Goal: Task Accomplishment & Management: Use online tool/utility

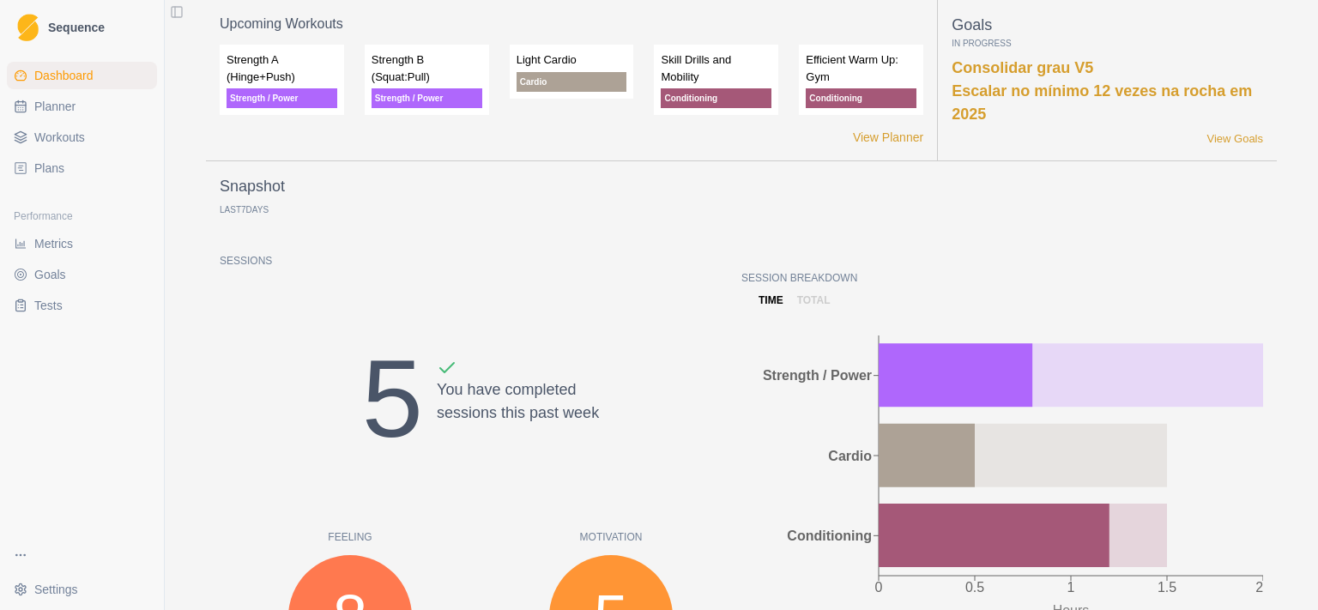
click at [51, 107] on span "Planner" at bounding box center [54, 106] width 41 height 17
select select "month"
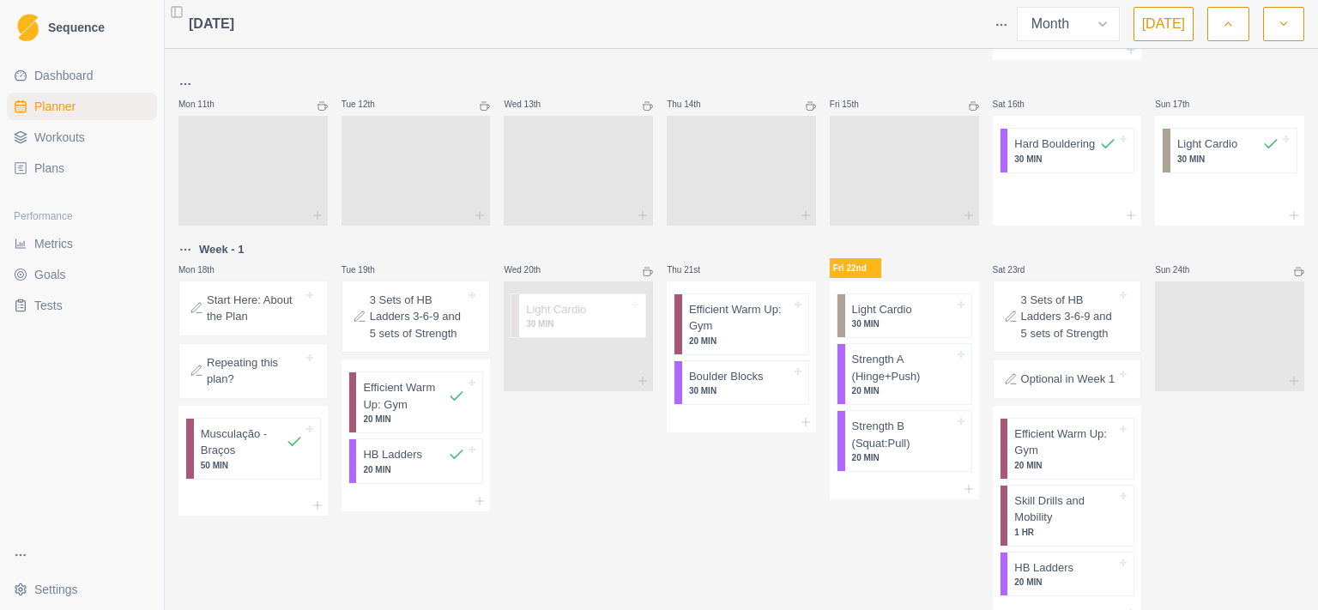
scroll to position [889, 0]
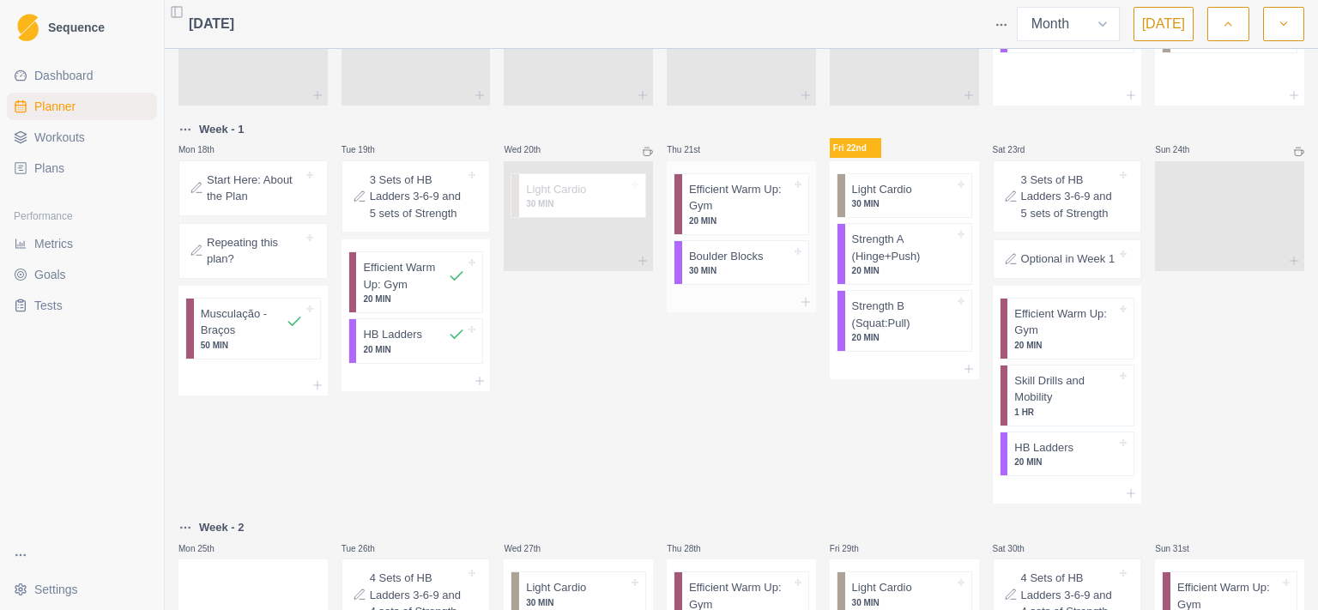
click at [733, 215] on p "Efficient Warm Up: Gym" at bounding box center [740, 197] width 102 height 33
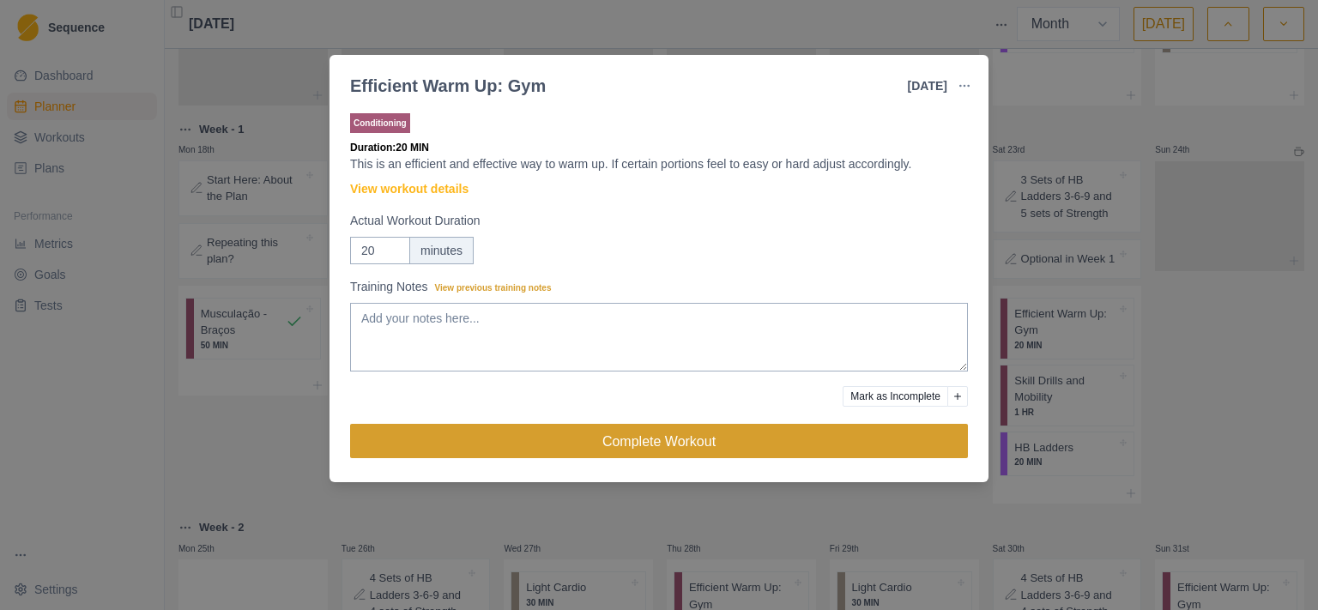
click at [832, 443] on button "Complete Workout" at bounding box center [659, 441] width 618 height 34
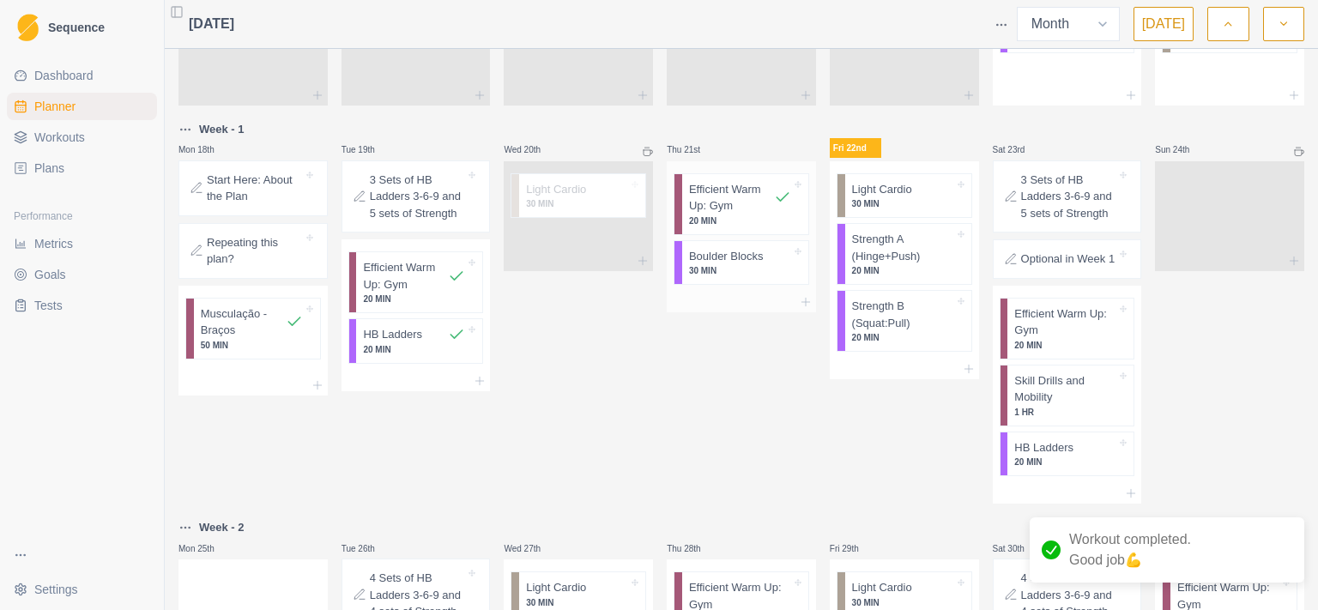
click at [723, 277] on p "30 MIN" at bounding box center [740, 270] width 102 height 13
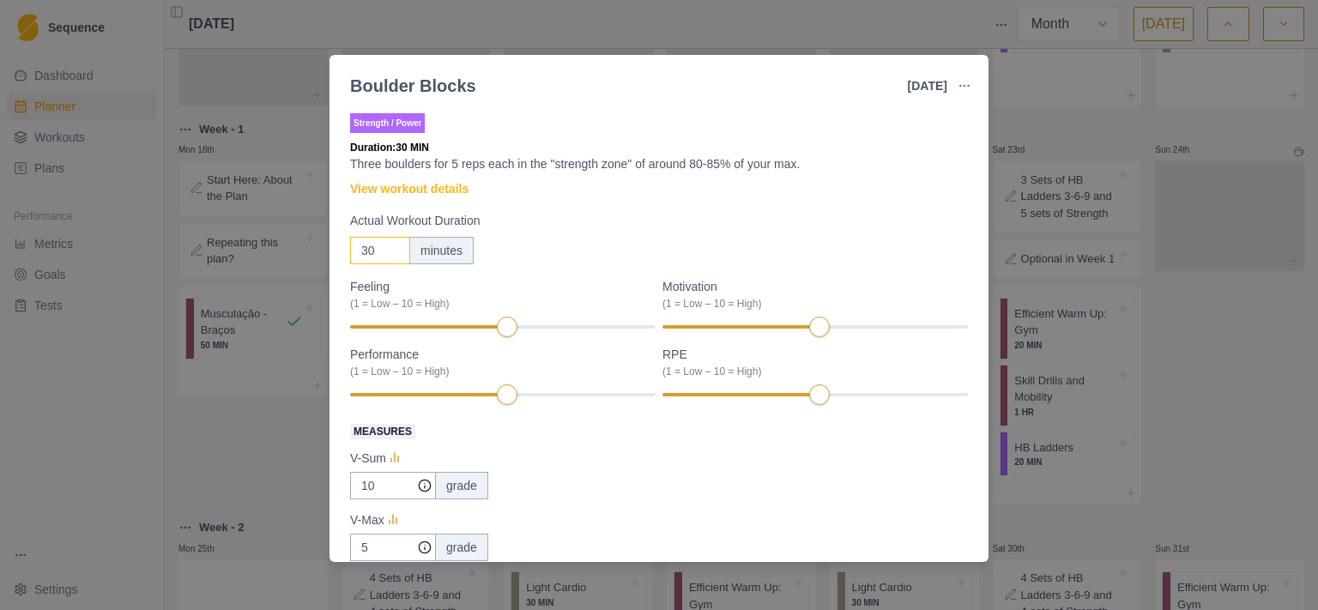
drag, startPoint x: 376, startPoint y: 251, endPoint x: 351, endPoint y: 251, distance: 24.9
click at [351, 251] on input "30" at bounding box center [380, 250] width 60 height 27
click at [500, 328] on div "Feeling Clear (1 = Low – 10 = High) 6 Motivation (1 = Low – 10 = High) Performa…" at bounding box center [659, 342] width 618 height 129
click at [783, 330] on div "Feeling Clear (1 = Low – 10 = High) 6 Motivation Clear (1 = Low – 10 = High) 5 …" at bounding box center [659, 342] width 618 height 129
click at [771, 330] on div "Feeling Clear (1 = Low – 10 = High) 6 Motivation Clear (1 = Low – 10 = High) 5 …" at bounding box center [659, 342] width 618 height 129
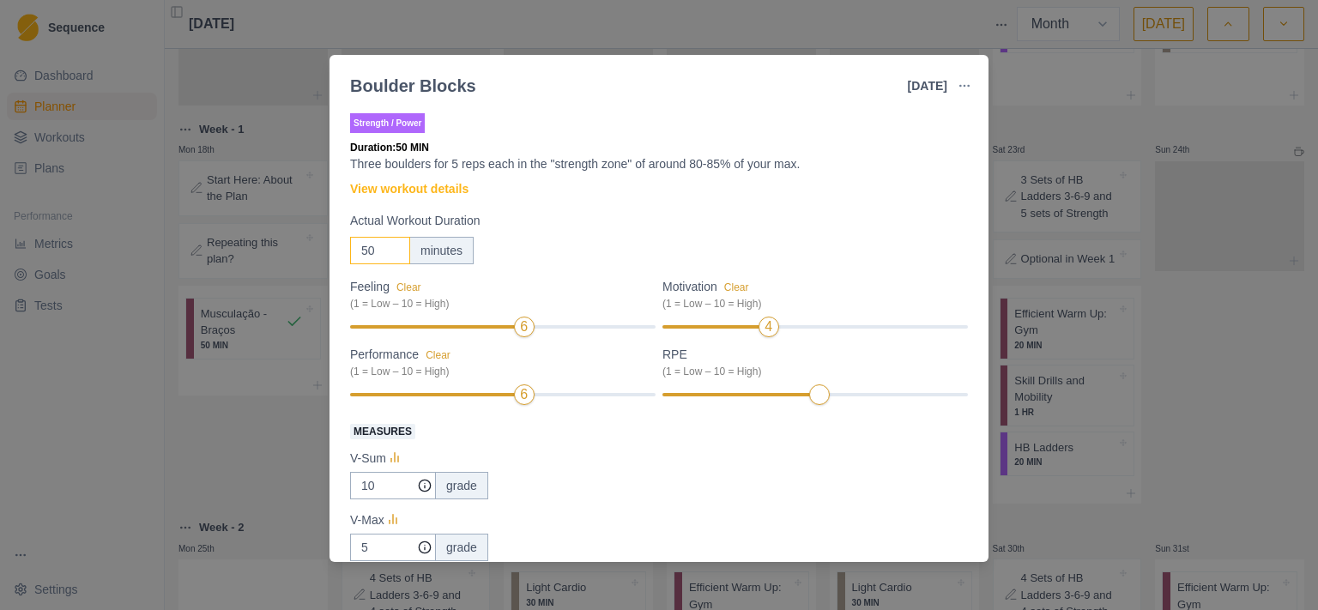
click at [506, 397] on div "Feeling Clear (1 = Low – 10 = High) 6 Motivation Clear (1 = Low – 10 = High) 4 …" at bounding box center [659, 342] width 618 height 129
click at [541, 397] on div "Feeling Clear (1 = Low – 10 = High) 6 Motivation Clear (1 = Low – 10 = High) 4 …" at bounding box center [659, 342] width 618 height 129
click at [806, 401] on div "Feeling Clear (1 = Low – 10 = High) 6 Motivation Clear (1 = Low – 10 = High) 4 …" at bounding box center [659, 342] width 618 height 129
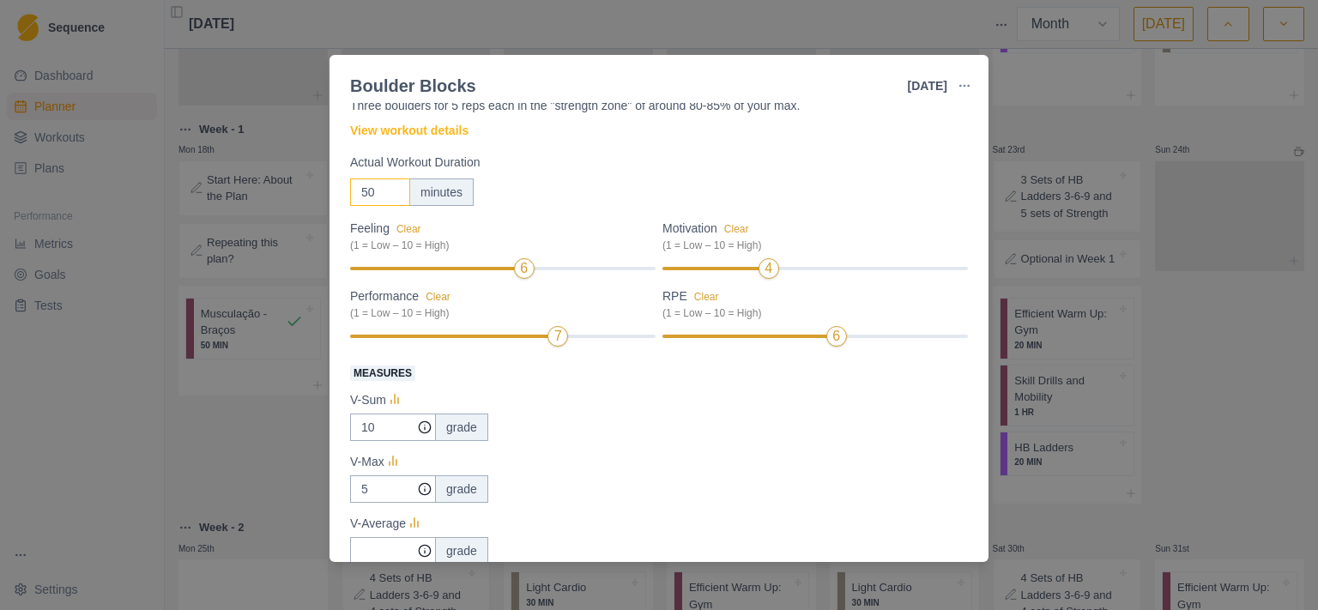
scroll to position [111, 0]
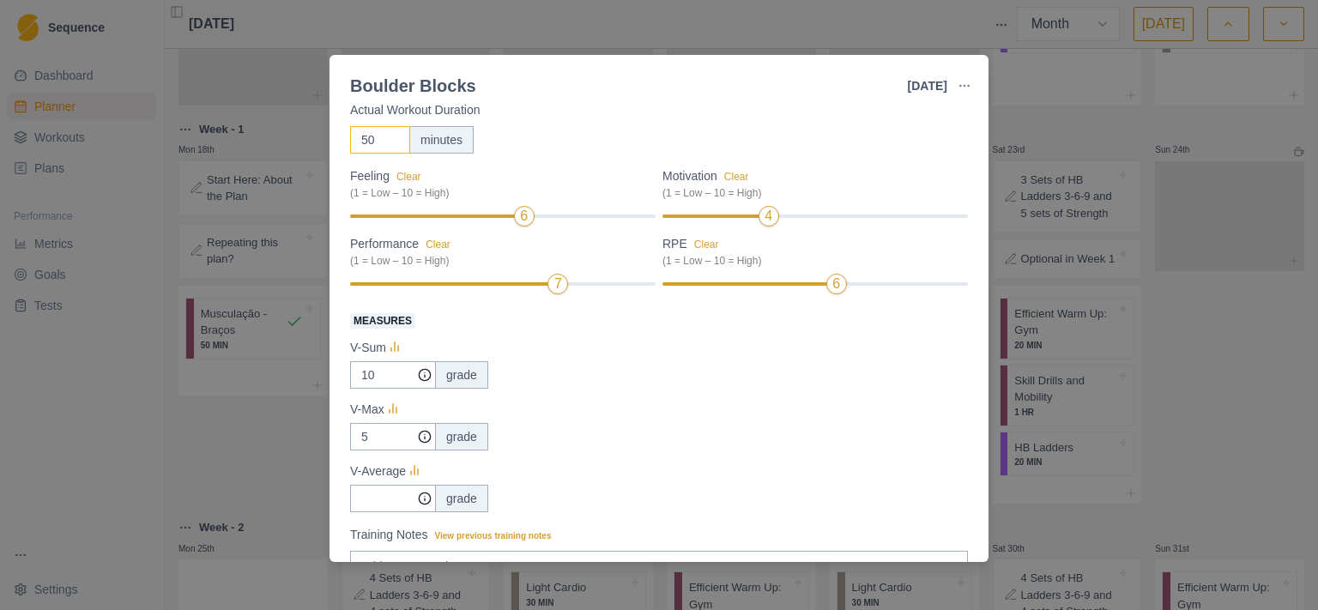
click at [854, 284] on div "Feeling Clear (1 = Low – 10 = High) 6 Motivation Clear (1 = Low – 10 = High) 4 …" at bounding box center [659, 231] width 618 height 129
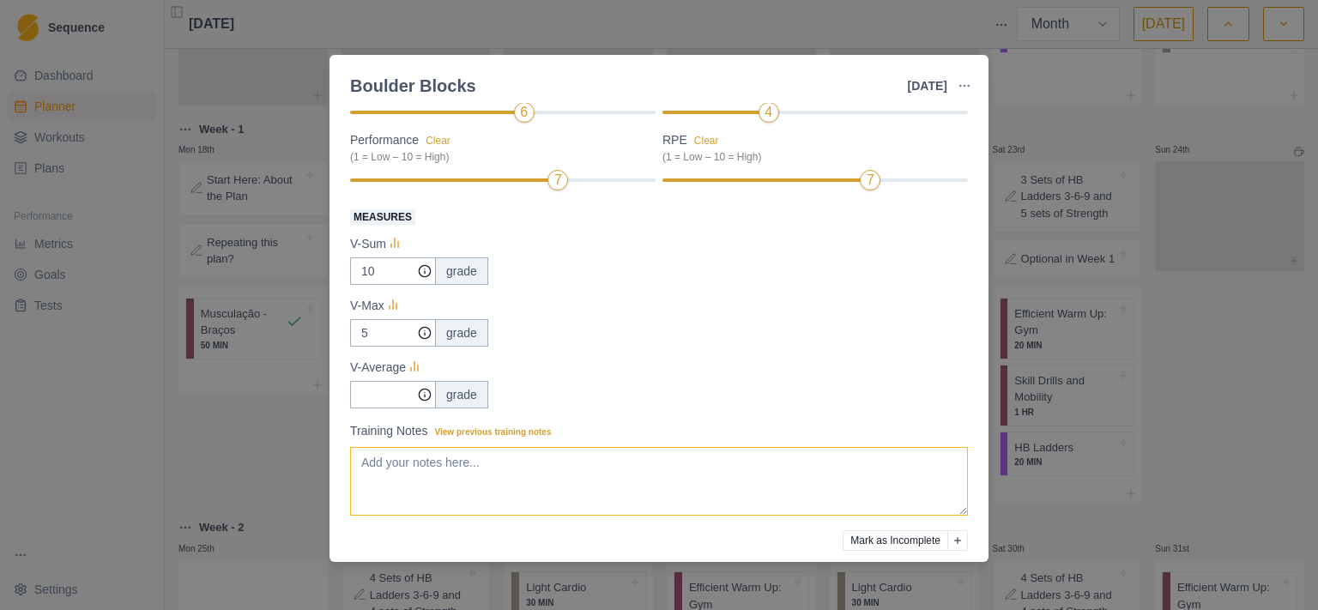
scroll to position [282, 0]
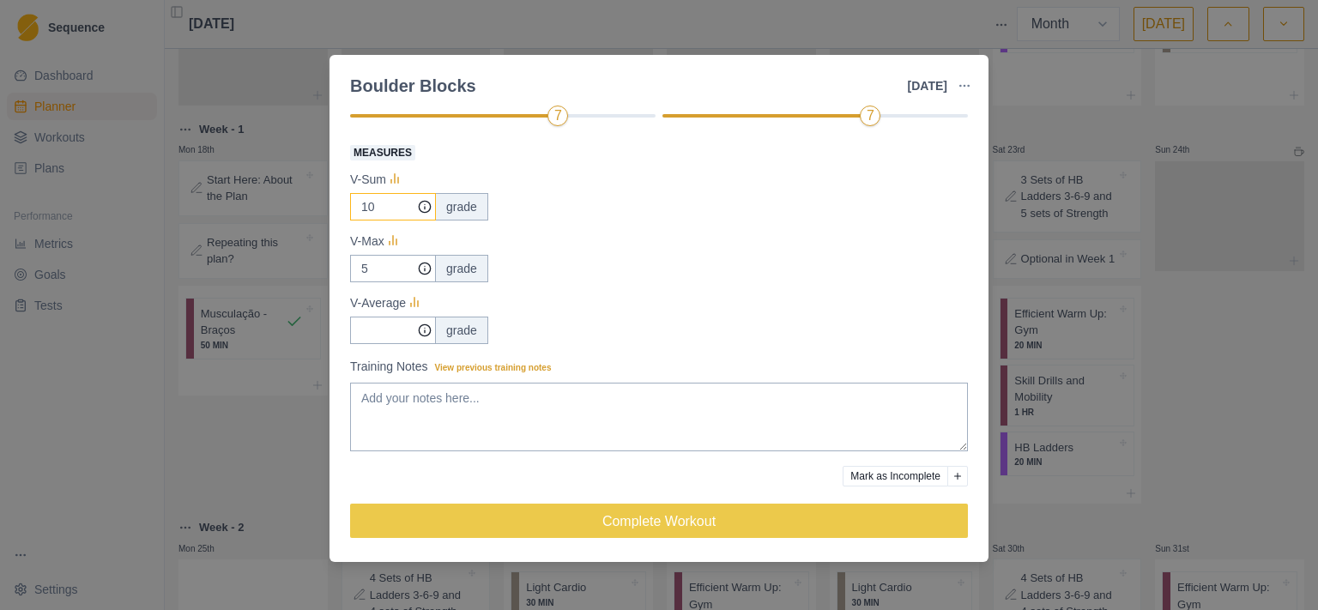
type input "50"
drag, startPoint x: 390, startPoint y: 194, endPoint x: 277, endPoint y: 209, distance: 113.5
click at [350, 209] on input "10" at bounding box center [393, 206] width 86 height 27
type input "25"
drag, startPoint x: 384, startPoint y: 265, endPoint x: 345, endPoint y: 266, distance: 39.5
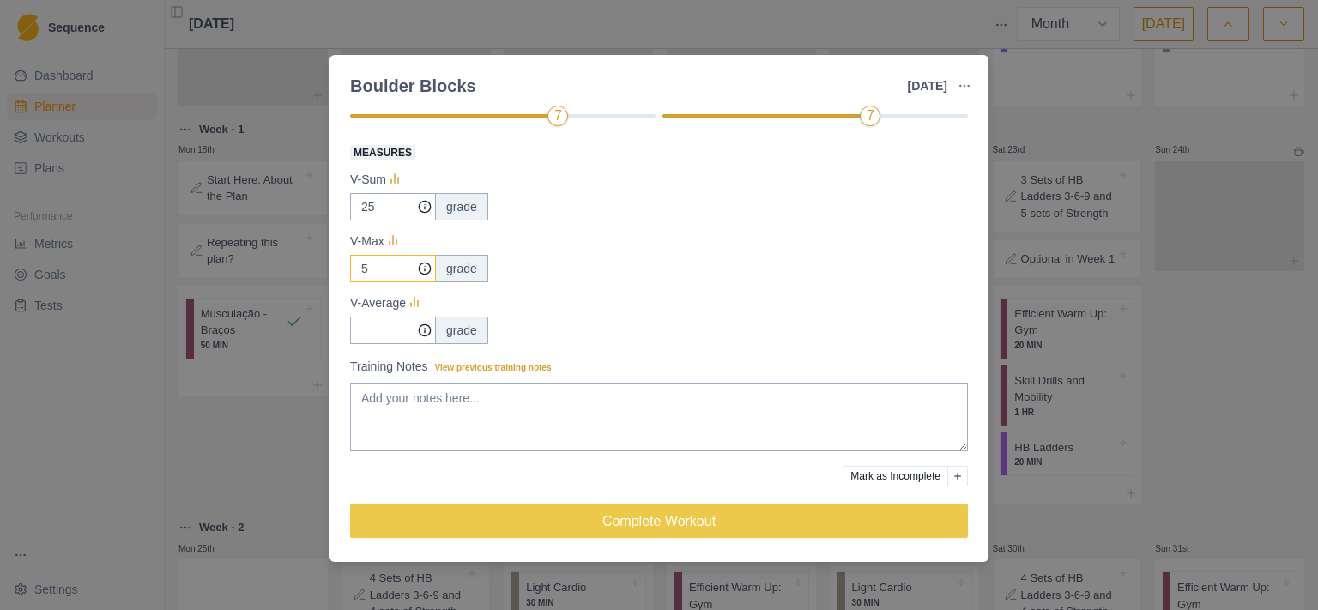
click at [350, 221] on input "5" at bounding box center [393, 206] width 86 height 27
type input "3"
click at [400, 221] on input "Measures" at bounding box center [393, 206] width 86 height 27
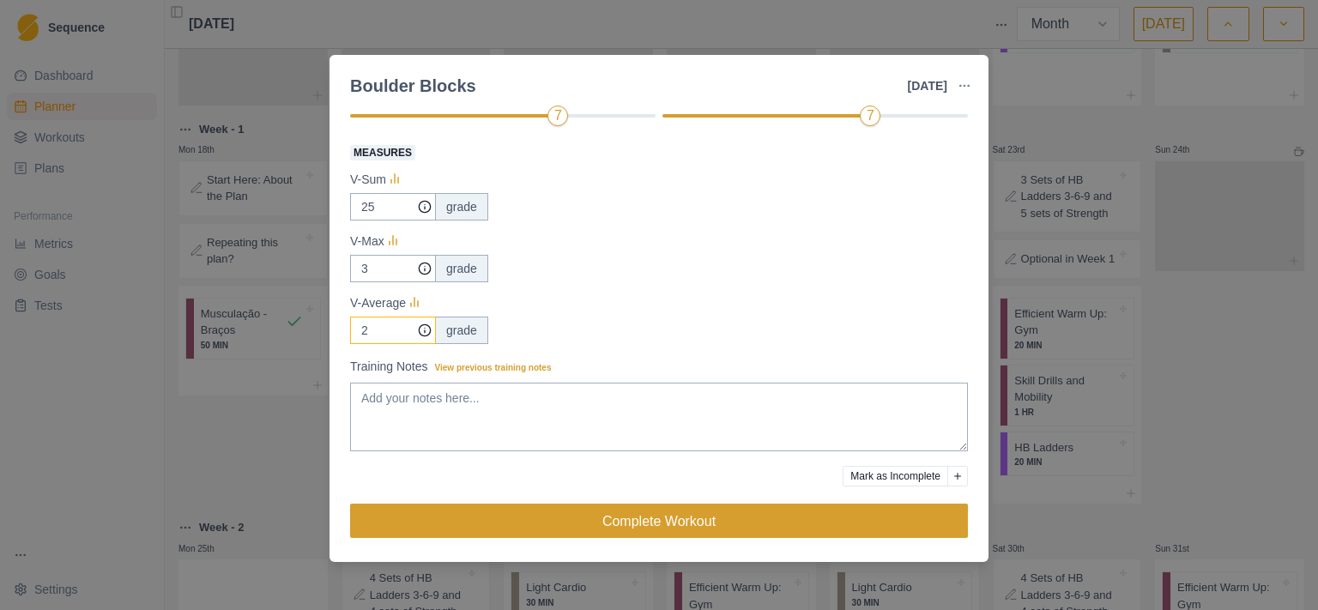
type input "2"
click at [685, 529] on button "Complete Workout" at bounding box center [659, 521] width 618 height 34
